Goal: Task Accomplishment & Management: Complete application form

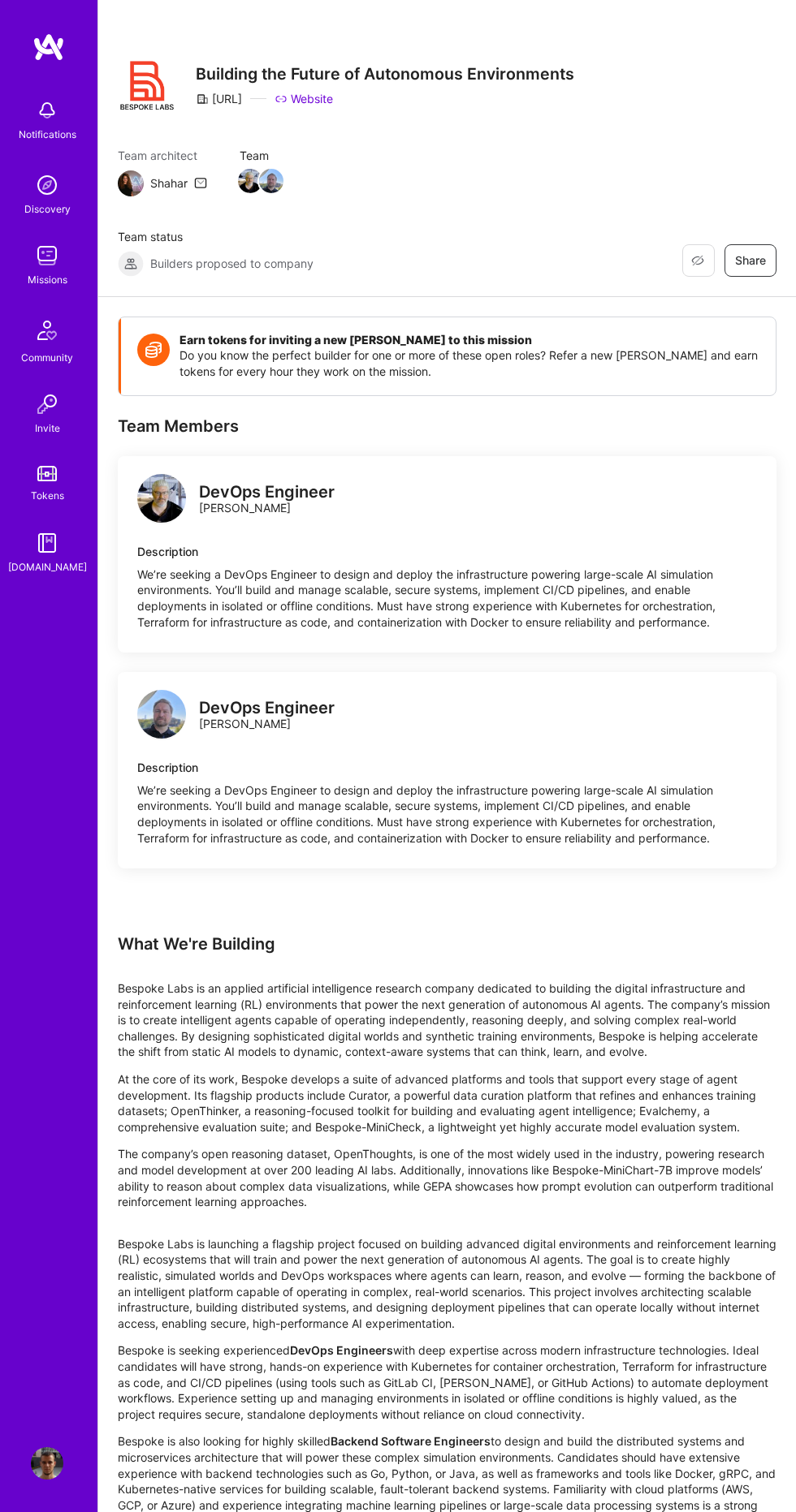
click at [56, 270] on img at bounding box center [47, 256] width 32 height 32
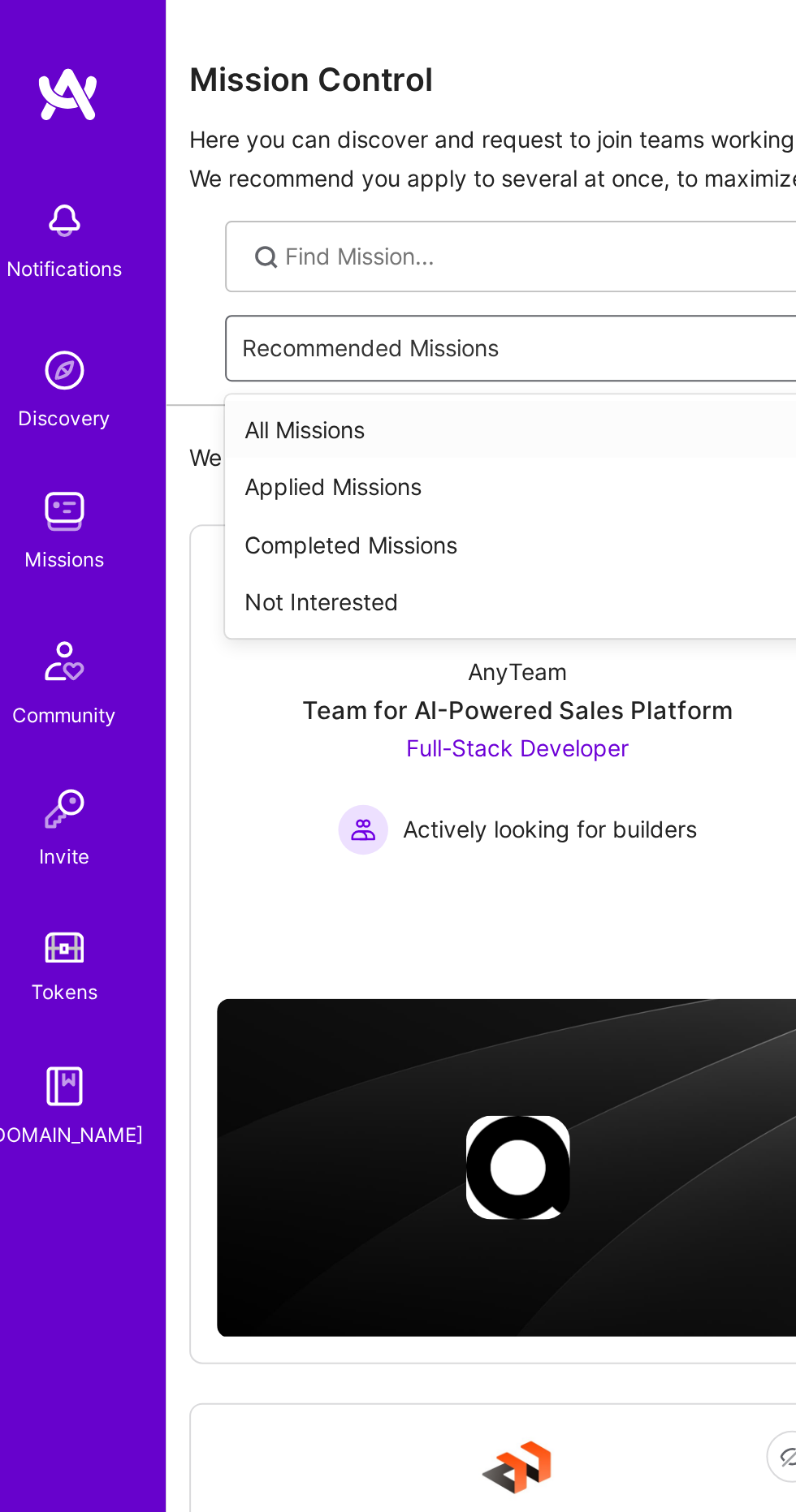
click at [291, 245] on div "Applied Missions" at bounding box center [447, 243] width 639 height 29
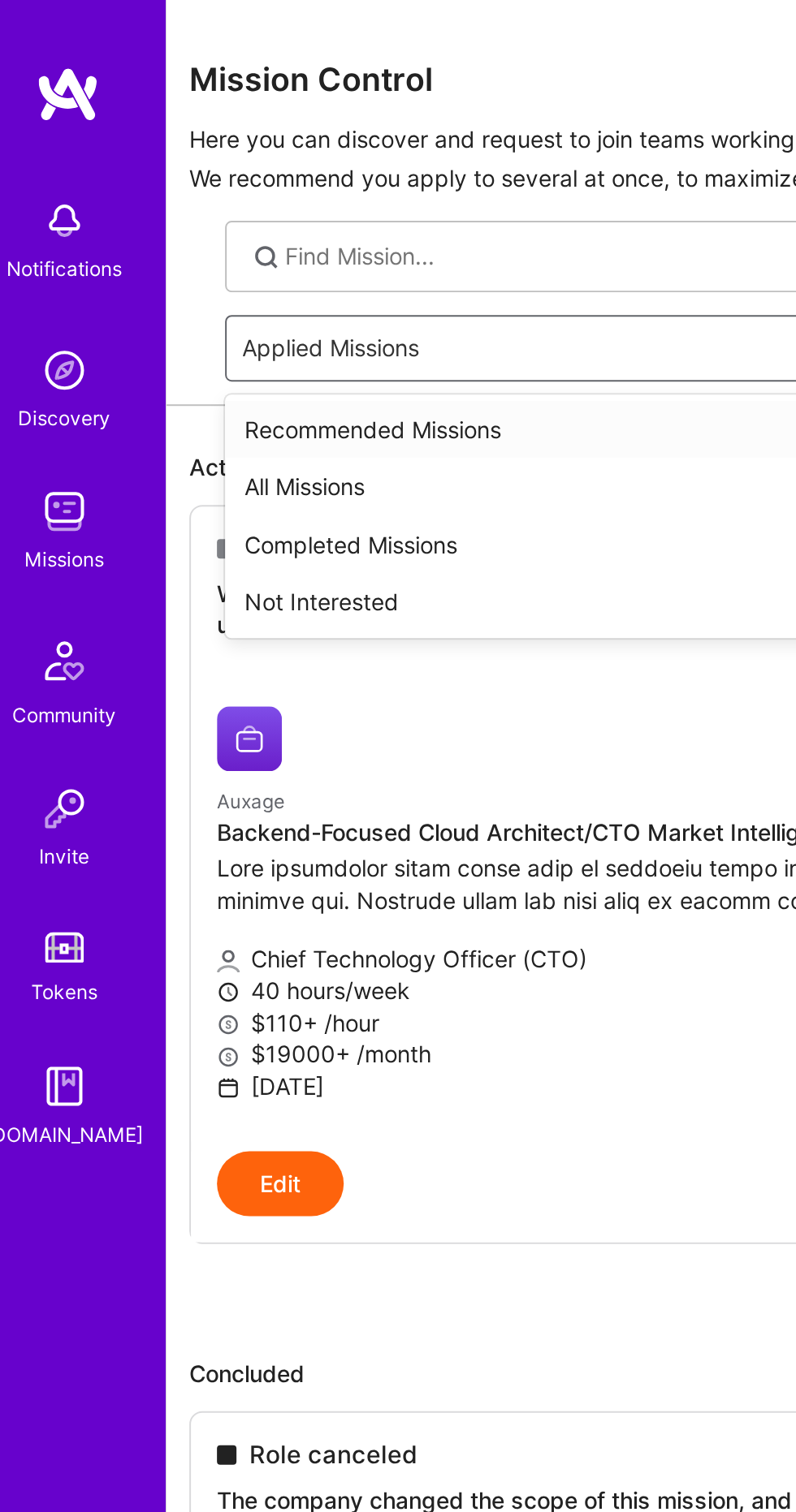
click at [287, 214] on div "Recommended Missions" at bounding box center [447, 215] width 639 height 29
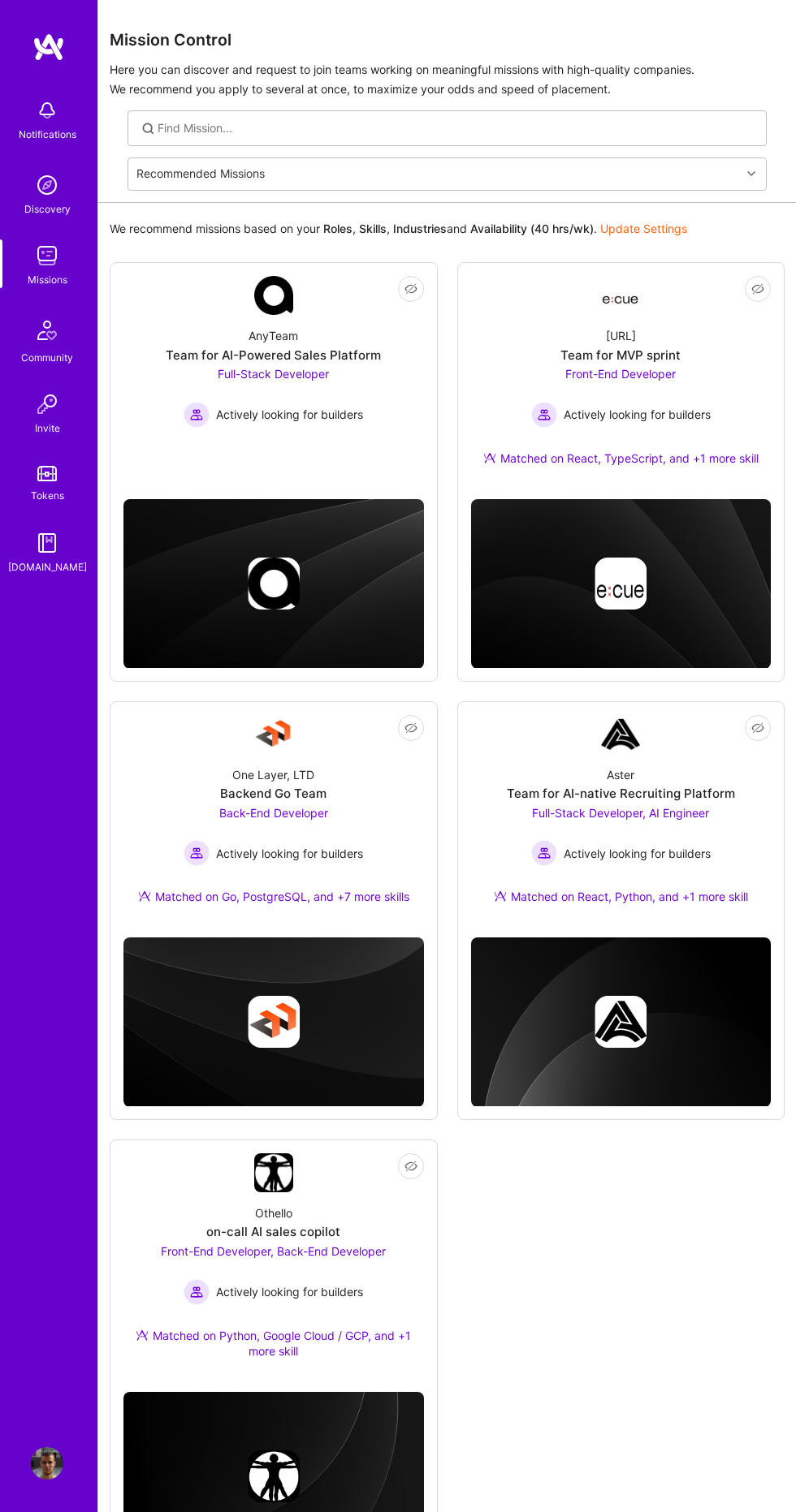
click at [254, 798] on div "Backend Go Team" at bounding box center [273, 793] width 106 height 16
